Goal: Information Seeking & Learning: Learn about a topic

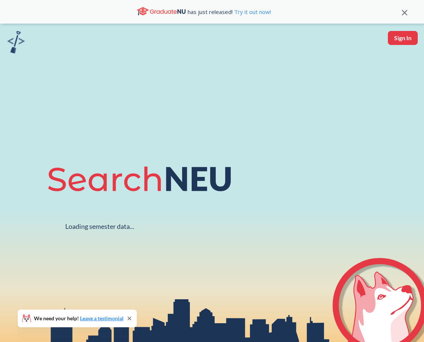
scroll to position [136, 0]
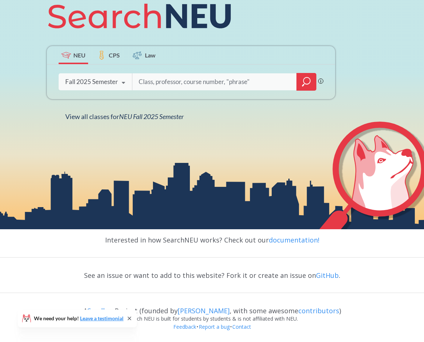
click at [304, 78] on icon "magnifying glass" at bounding box center [306, 80] width 7 height 7
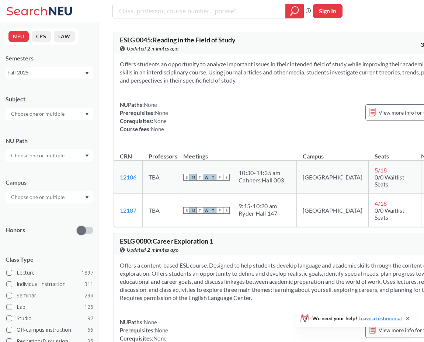
click at [58, 112] on input "text" at bounding box center [38, 114] width 62 height 9
click at [58, 103] on div "Subject" at bounding box center [50, 104] width 88 height 32
click at [47, 195] on input "text" at bounding box center [38, 197] width 62 height 9
click at [48, 118] on input "text" at bounding box center [38, 114] width 62 height 9
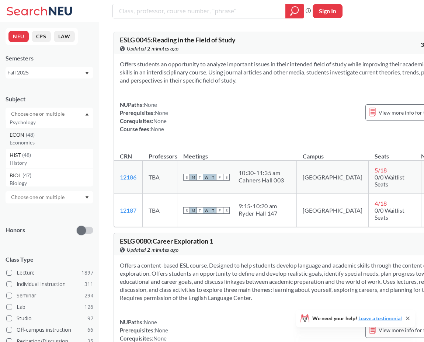
click at [40, 145] on p "Economics" at bounding box center [51, 142] width 83 height 7
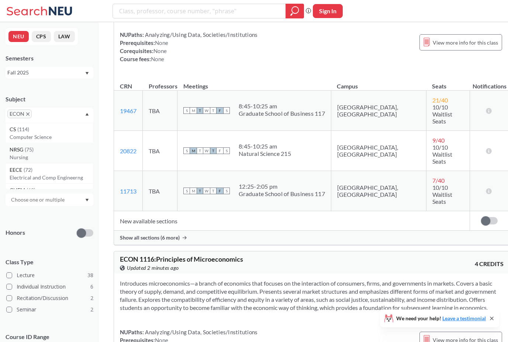
scroll to position [267, 0]
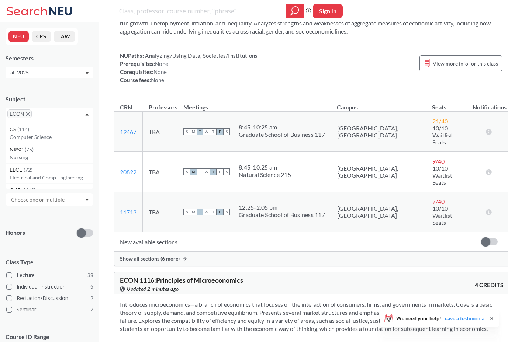
click at [66, 203] on div at bounding box center [50, 200] width 88 height 13
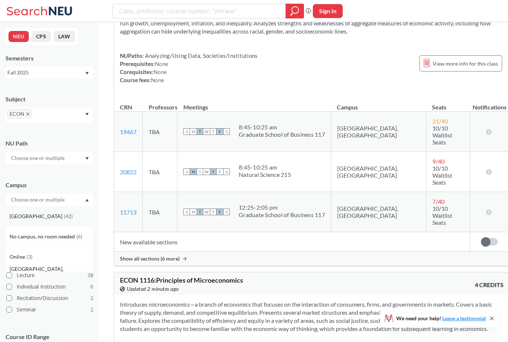
click at [49, 214] on div "[GEOGRAPHIC_DATA] ( 42 )" at bounding box center [51, 216] width 83 height 8
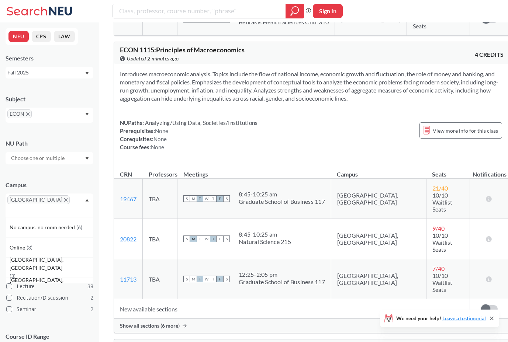
scroll to position [198, 0]
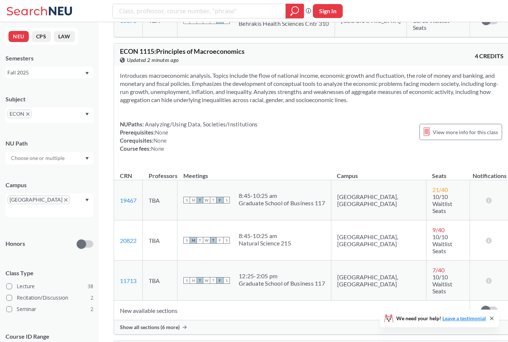
click at [82, 172] on div "Subject ECON NU Path Campus [GEOGRAPHIC_DATA] Honors Class Type Lecture 38 Reci…" at bounding box center [50, 233] width 88 height 291
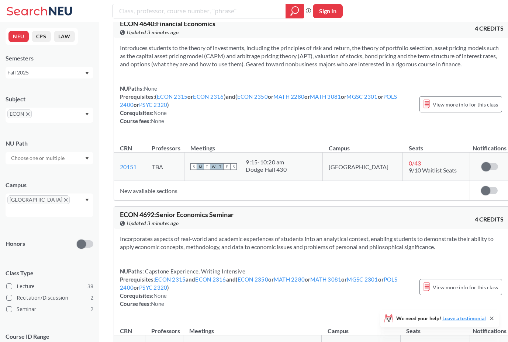
scroll to position [5483, 0]
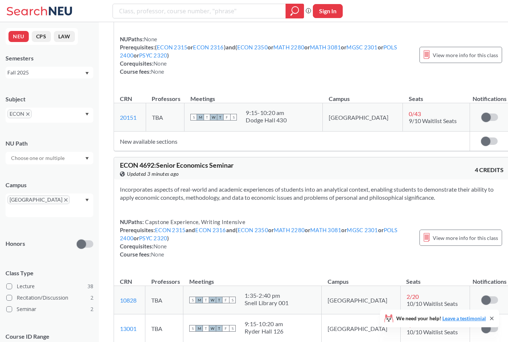
click at [27, 111] on span "ECON" at bounding box center [19, 114] width 24 height 9
click at [27, 115] on icon "X to remove pill" at bounding box center [27, 113] width 3 height 3
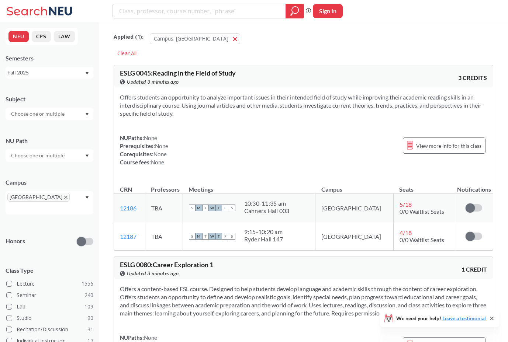
click at [39, 153] on input "text" at bounding box center [38, 155] width 62 height 9
click at [40, 195] on div "Creative Express/Innov ( 103 )" at bounding box center [50, 199] width 88 height 20
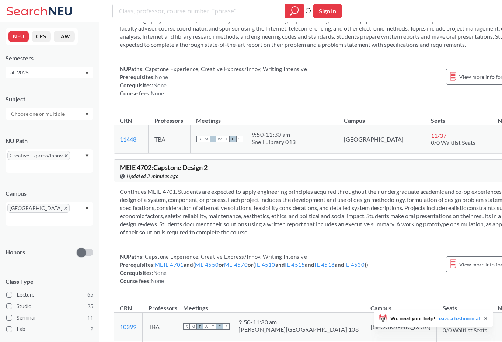
scroll to position [18890, 0]
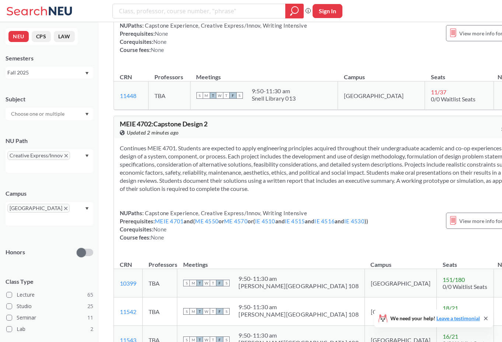
click at [66, 157] on icon "X to remove pill" at bounding box center [66, 155] width 3 height 3
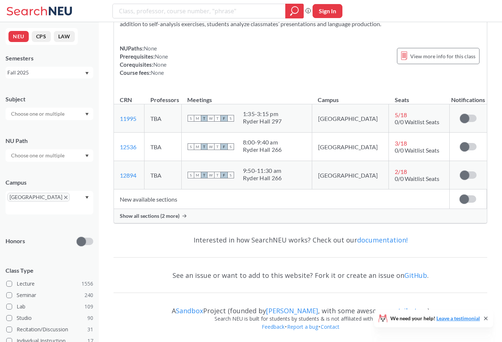
scroll to position [2056, 0]
click at [70, 157] on div at bounding box center [50, 155] width 88 height 13
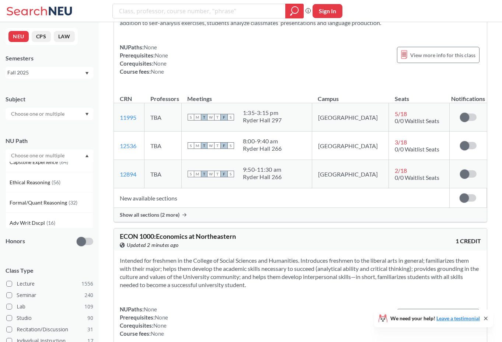
scroll to position [163, 0]
